Goal: Use online tool/utility

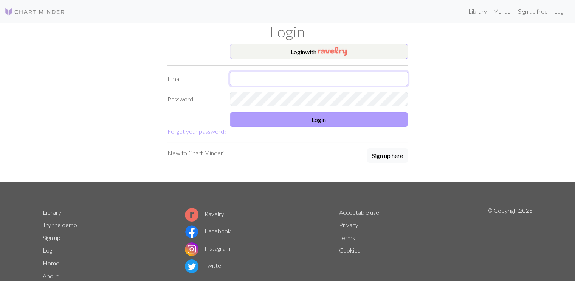
type input "[EMAIL_ADDRESS][DOMAIN_NAME]"
click at [338, 125] on button "Login" at bounding box center [319, 119] width 178 height 14
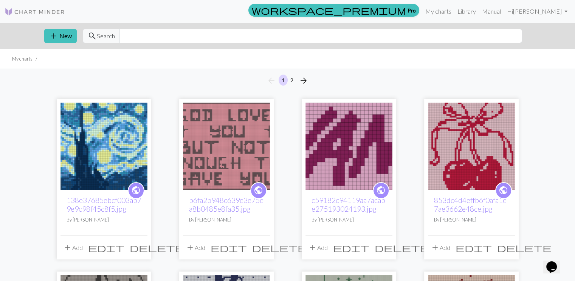
click at [232, 140] on img at bounding box center [226, 145] width 87 height 87
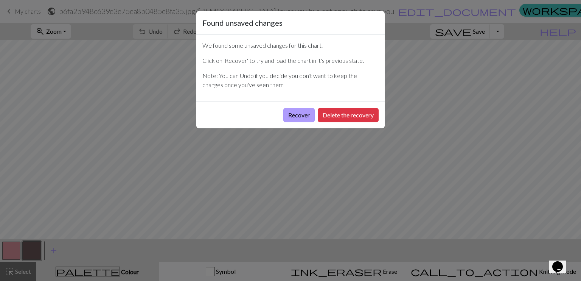
click at [301, 117] on button "Recover" at bounding box center [298, 115] width 31 height 14
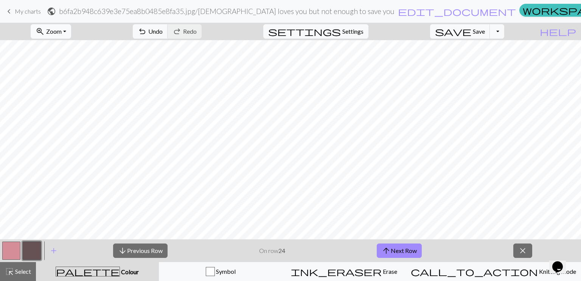
click at [62, 33] on span "Zoom" at bounding box center [54, 31] width 16 height 7
click at [81, 62] on button "Fit width" at bounding box center [61, 60] width 60 height 12
click at [120, 269] on span "Colour" at bounding box center [129, 271] width 19 height 7
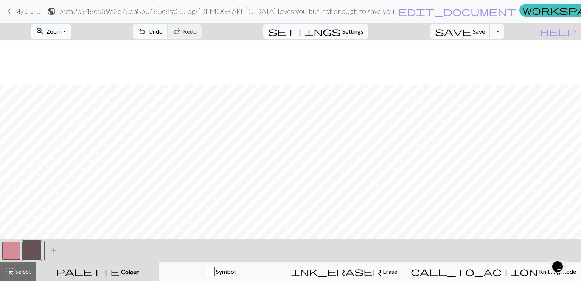
scroll to position [70, 0]
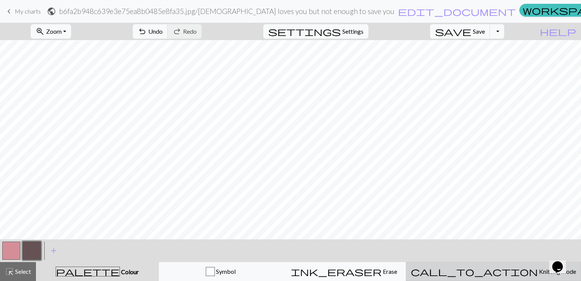
click at [496, 264] on button "call_to_action Knitting mode Knitting mode" at bounding box center [493, 271] width 175 height 19
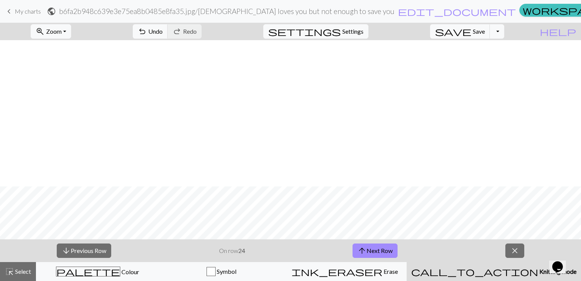
scroll to position [216, 0]
click at [382, 248] on button "arrow_upward Next Row" at bounding box center [374, 250] width 45 height 14
click at [392, 255] on button "arrow_upward Next Row" at bounding box center [374, 250] width 45 height 14
click at [388, 255] on button "arrow_upward Next Row" at bounding box center [374, 250] width 45 height 14
click at [368, 252] on button "arrow_upward Next Row" at bounding box center [374, 250] width 45 height 14
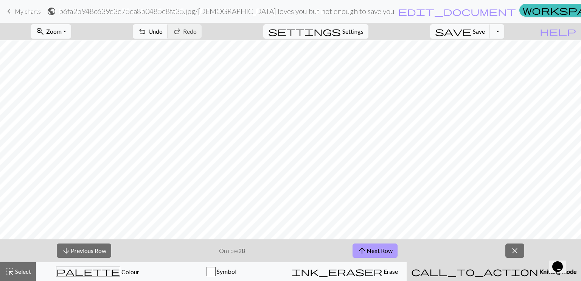
click at [375, 249] on button "arrow_upward Next Row" at bounding box center [374, 250] width 45 height 14
click at [392, 251] on button "arrow_upward Next Row" at bounding box center [374, 250] width 45 height 14
click at [382, 248] on button "arrow_upward Next Row" at bounding box center [374, 250] width 45 height 14
click at [366, 252] on button "arrow_upward Next Row" at bounding box center [374, 250] width 45 height 14
